Goal: Task Accomplishment & Management: Manage account settings

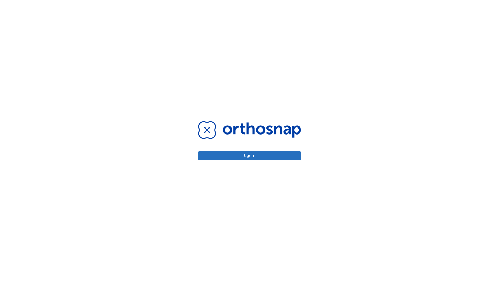
click at [250, 155] on button "Sign in" at bounding box center [249, 155] width 103 height 9
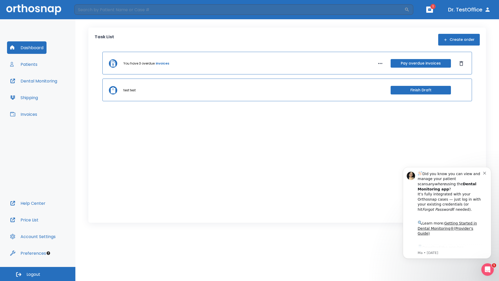
click at [38, 274] on span "Logout" at bounding box center [34, 274] width 14 height 6
